Goal: Check status: Check status

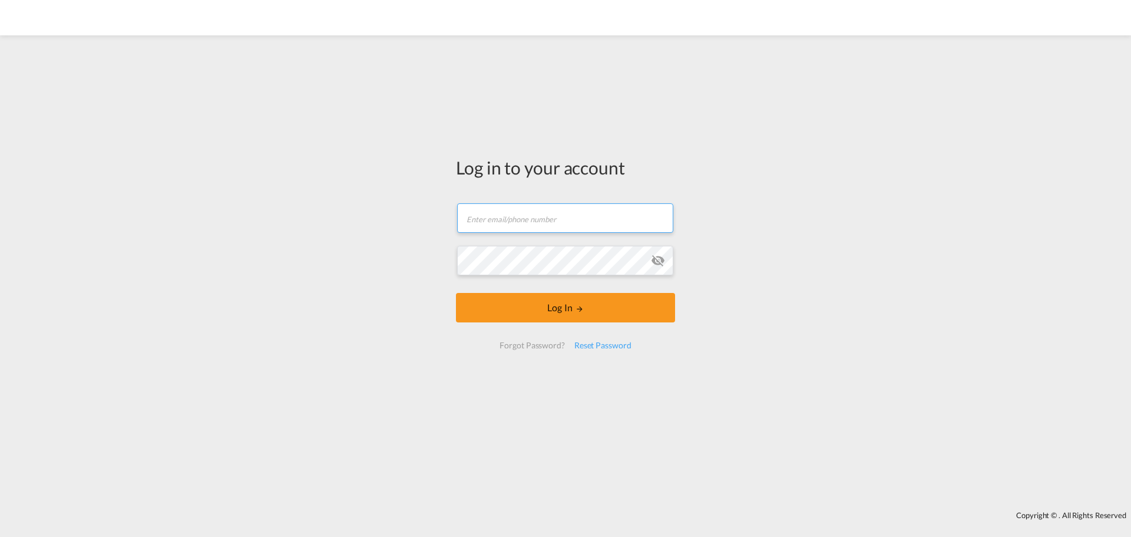
type input "[EMAIL_ADDRESS][DOMAIN_NAME]"
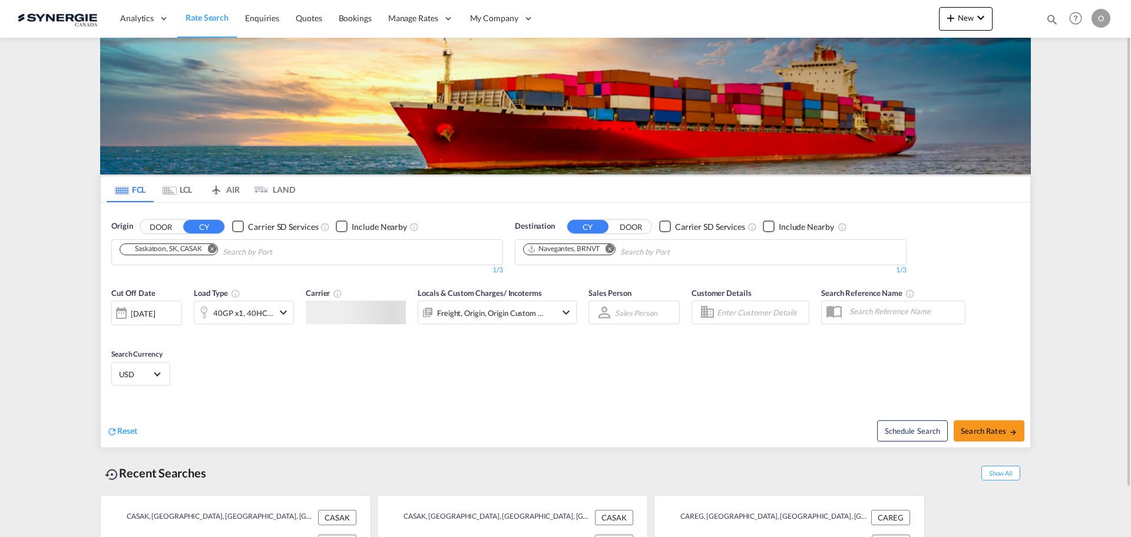
click at [1050, 12] on div "Bookings Quotes Enquiries Help Resources Product Release O My Profile Logout" at bounding box center [1075, 18] width 75 height 37
click at [1043, 24] on div "Bookings Quotes Enquiries Help Resources Product Release O My Profile Logout" at bounding box center [1075, 18] width 75 height 37
click at [1051, 16] on md-icon "icon-magnify" at bounding box center [1051, 19] width 13 height 13
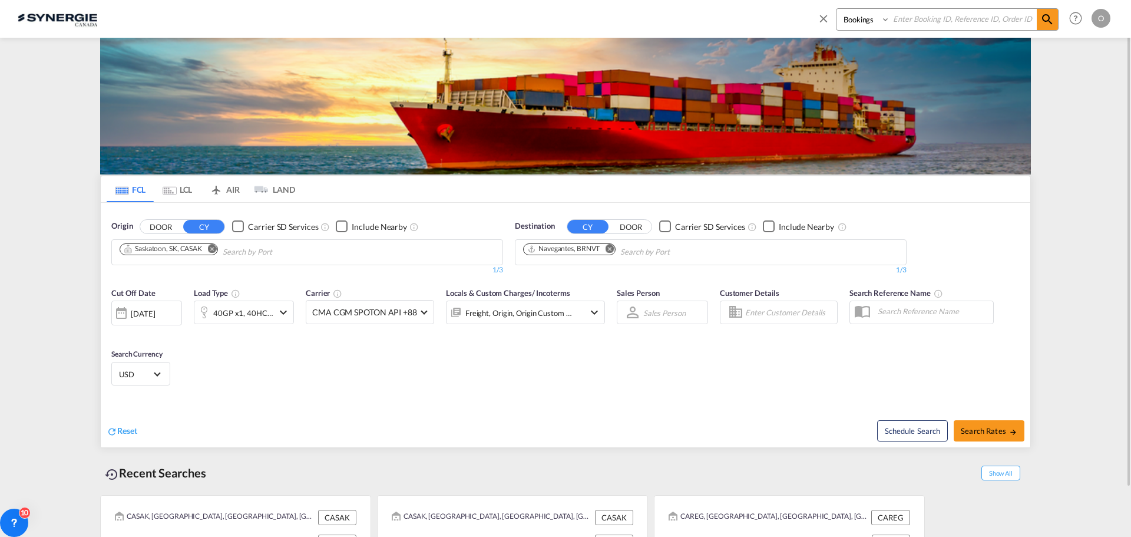
click at [870, 19] on select "Bookings Quotes Enquiries" at bounding box center [864, 19] width 56 height 21
select select "Quotes"
click at [836, 9] on select "Bookings Quotes Enquiries" at bounding box center [864, 19] width 56 height 21
click at [932, 18] on input at bounding box center [963, 19] width 147 height 21
paste input "SYC000014037"
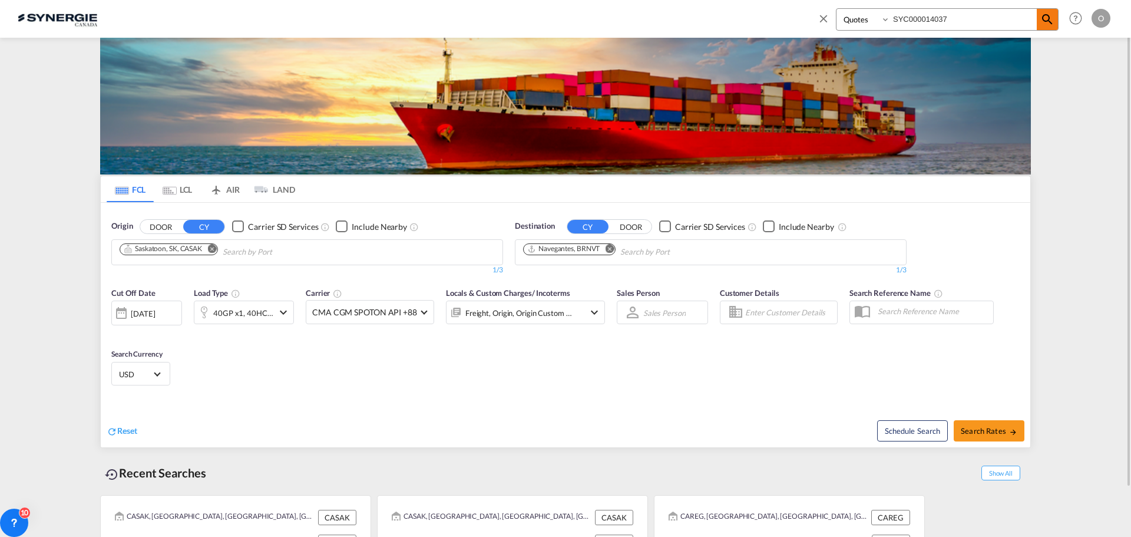
type input "SYC000014037"
click at [1048, 22] on md-icon "icon-magnify" at bounding box center [1047, 19] width 14 height 14
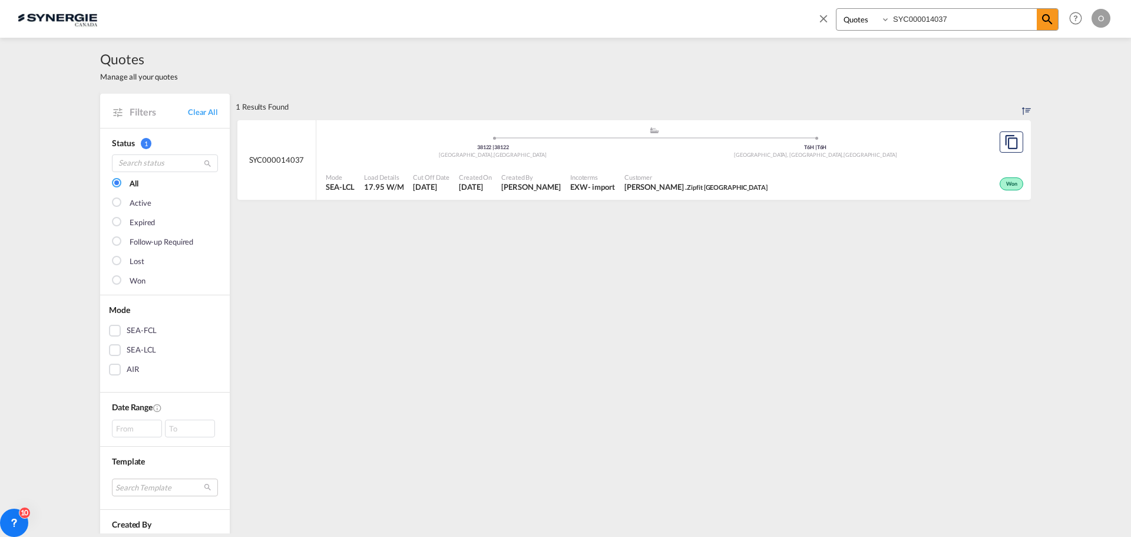
click at [820, 173] on div "Won" at bounding box center [899, 182] width 254 height 29
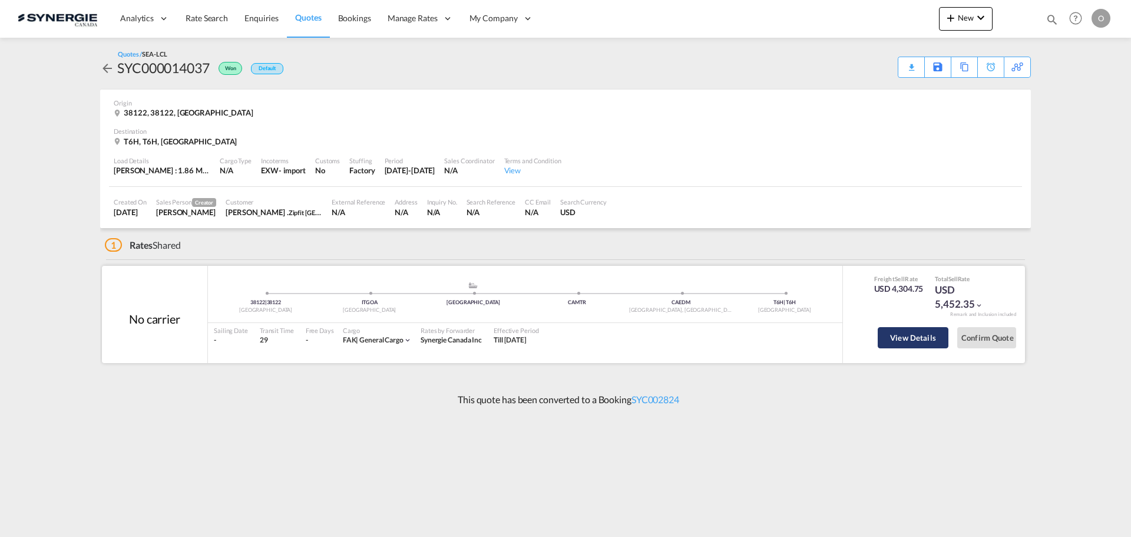
click at [911, 342] on button "View Details" at bounding box center [913, 337] width 71 height 21
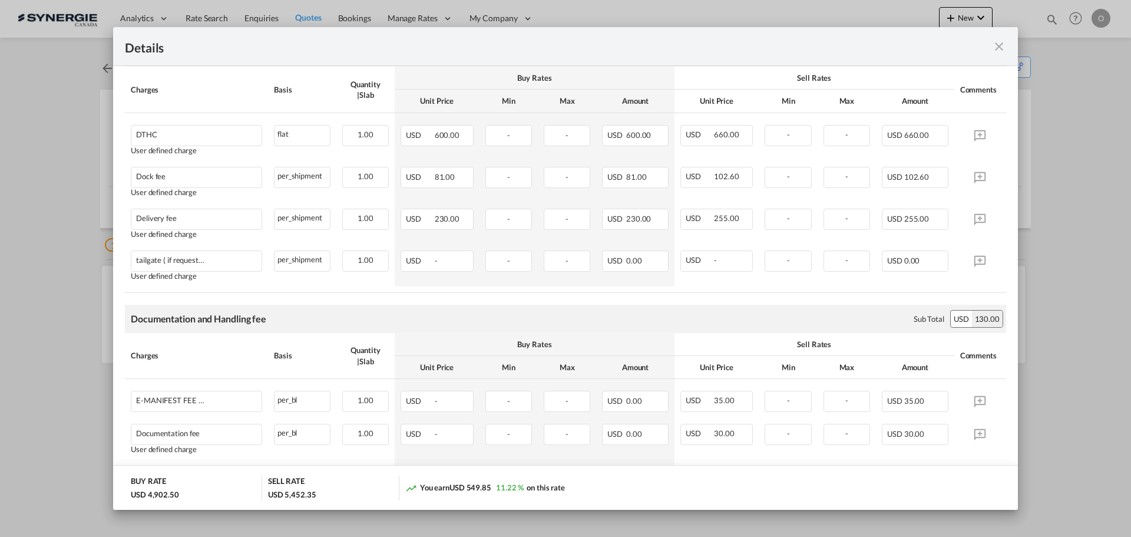
scroll to position [530, 0]
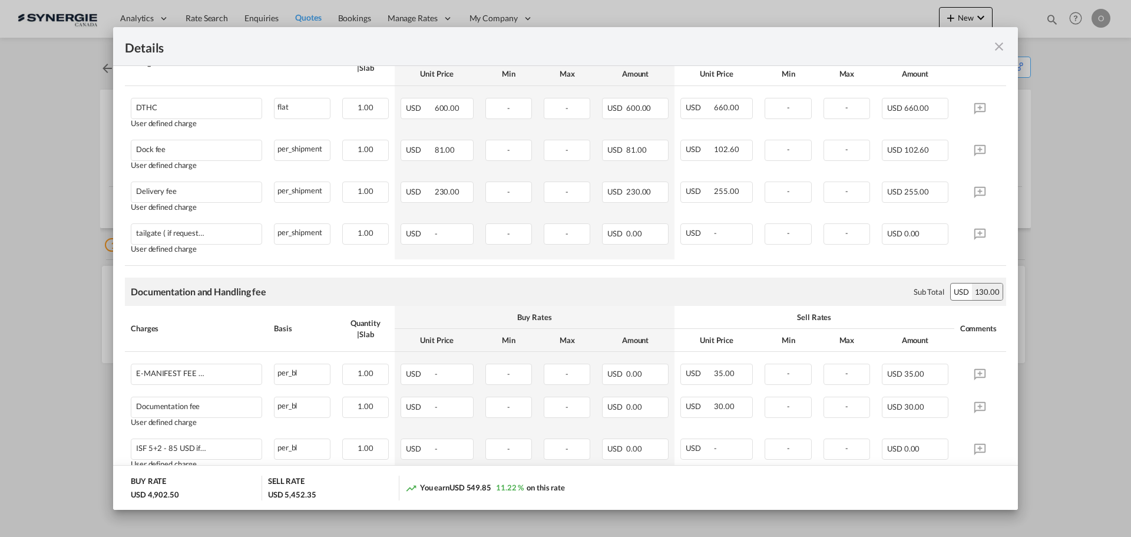
drag, startPoint x: 1001, startPoint y: 45, endPoint x: 926, endPoint y: 85, distance: 84.6
click at [1001, 45] on md-icon "icon-close fg-AAA8AD m-0 cursor" at bounding box center [999, 46] width 14 height 14
